Goal: Information Seeking & Learning: Learn about a topic

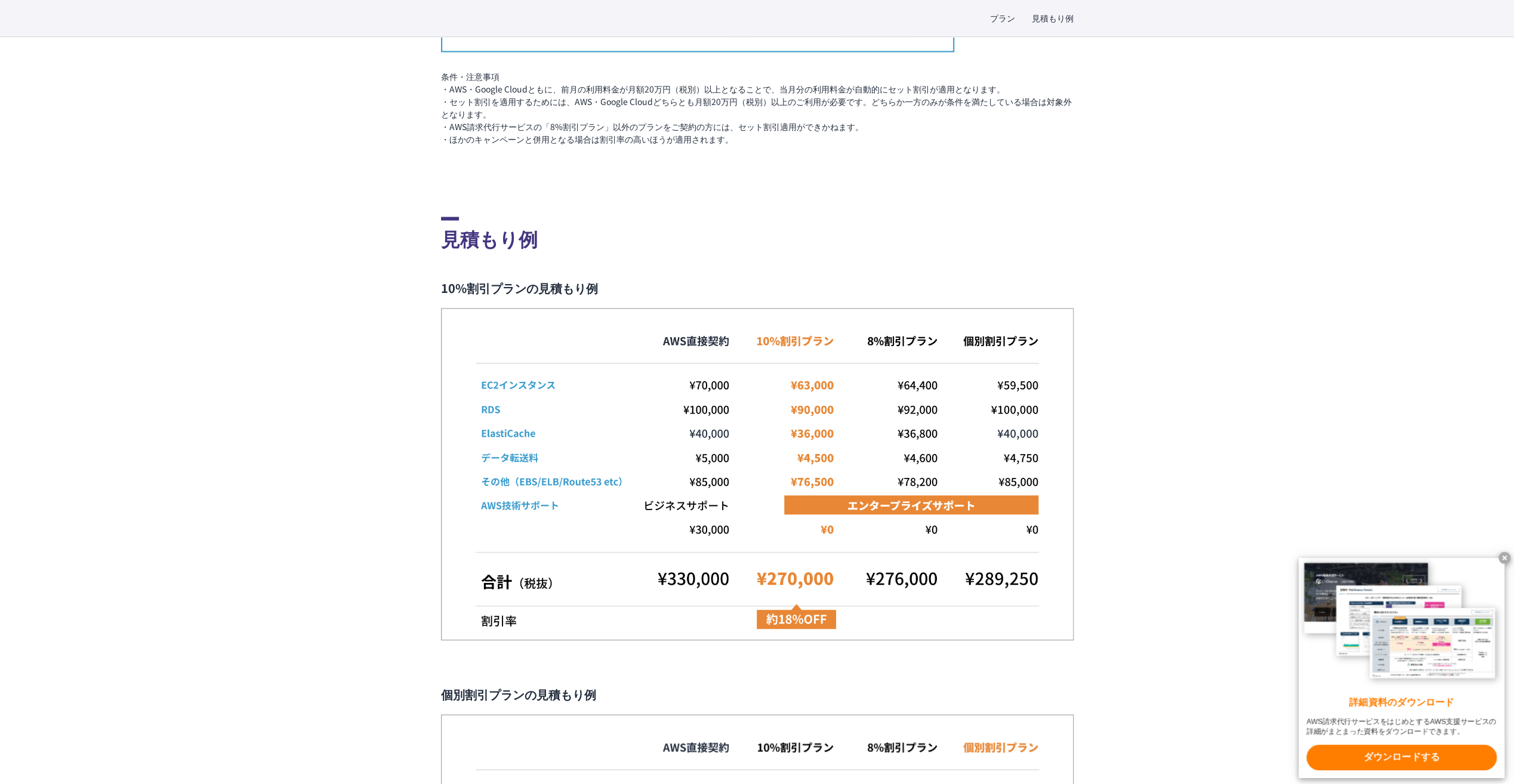
scroll to position [2208, 0]
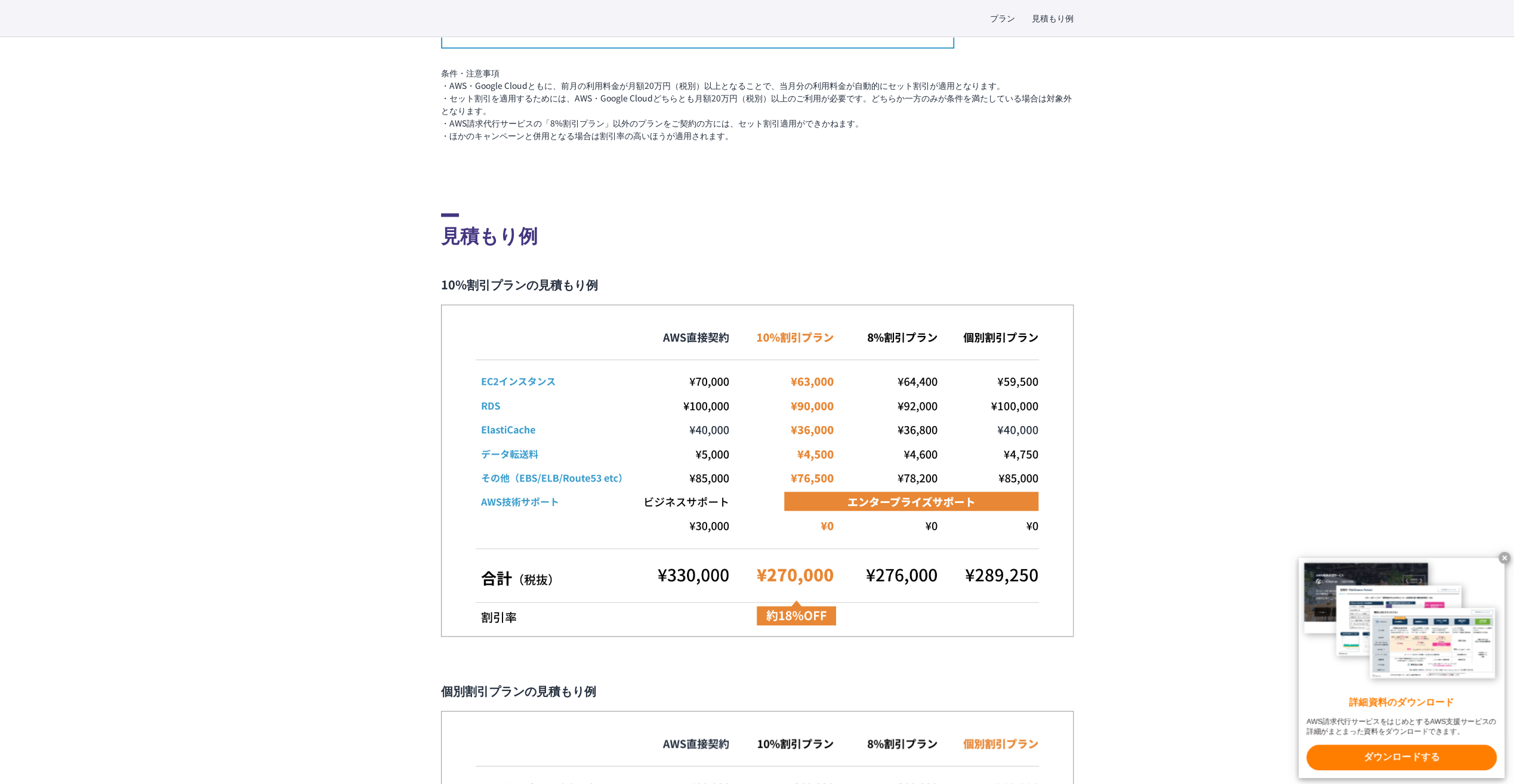
click at [874, 605] on img at bounding box center [757, 471] width 633 height 333
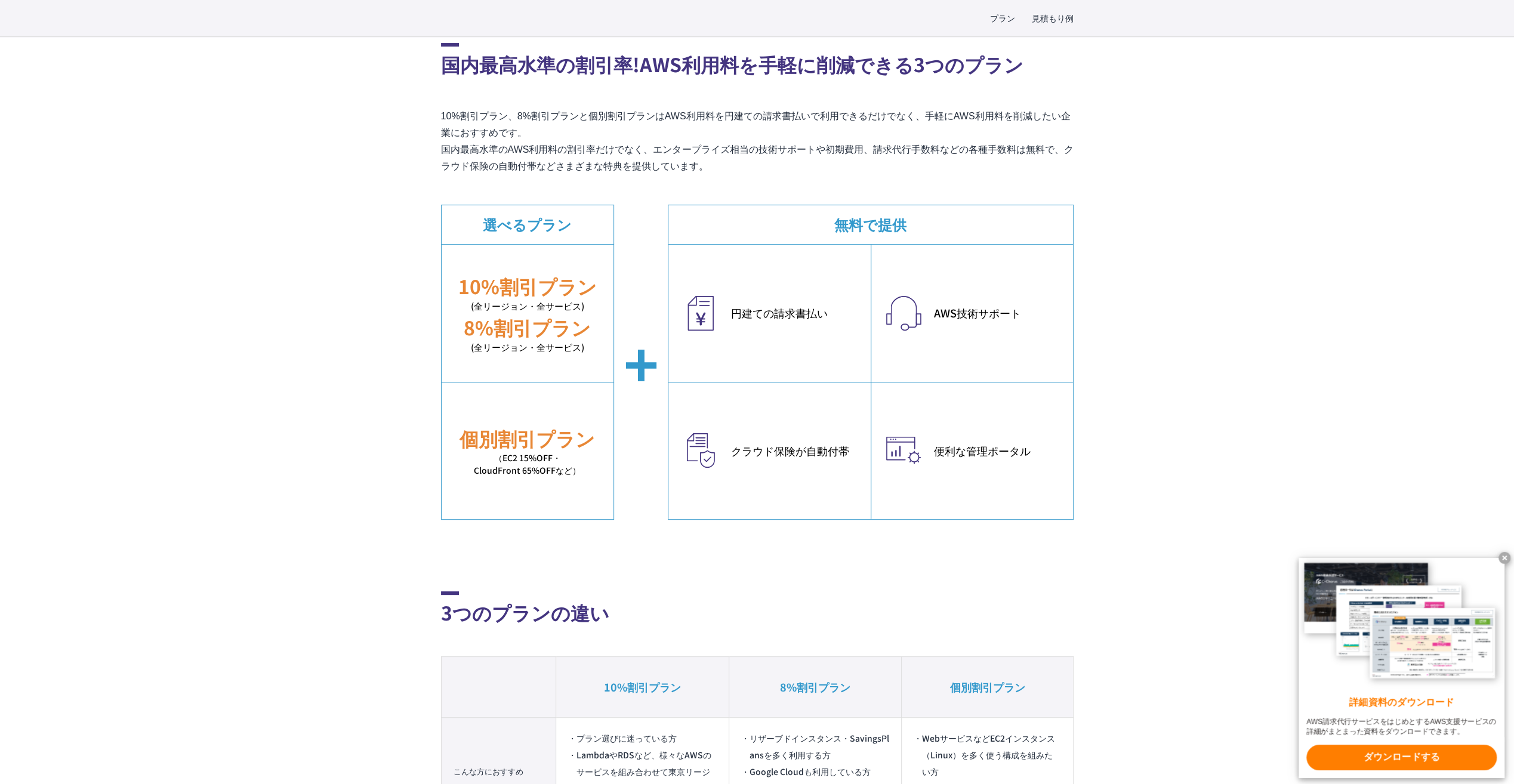
scroll to position [239, 0]
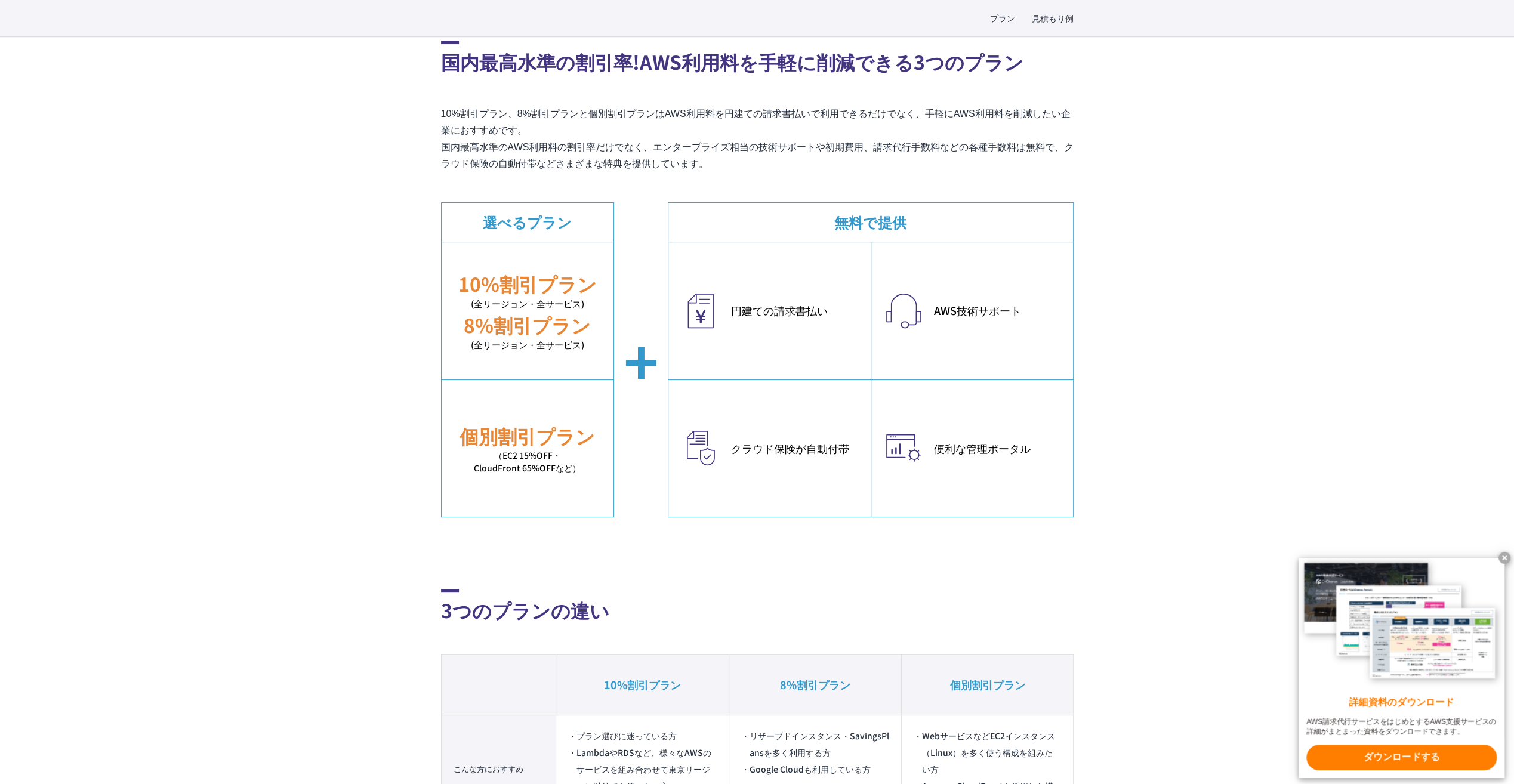
click at [1132, 557] on x-t at bounding box center [1504, 557] width 12 height 12
